Goal: Navigation & Orientation: Go to known website

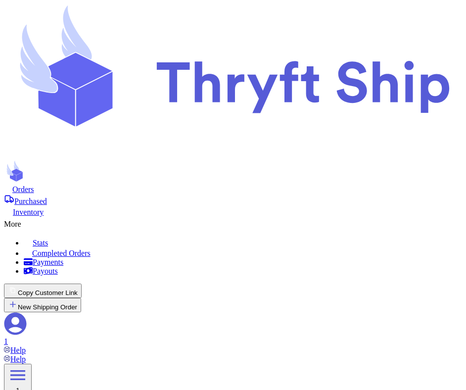
scroll to position [747, 0]
